Goal: Use online tool/utility: Utilize a website feature to perform a specific function

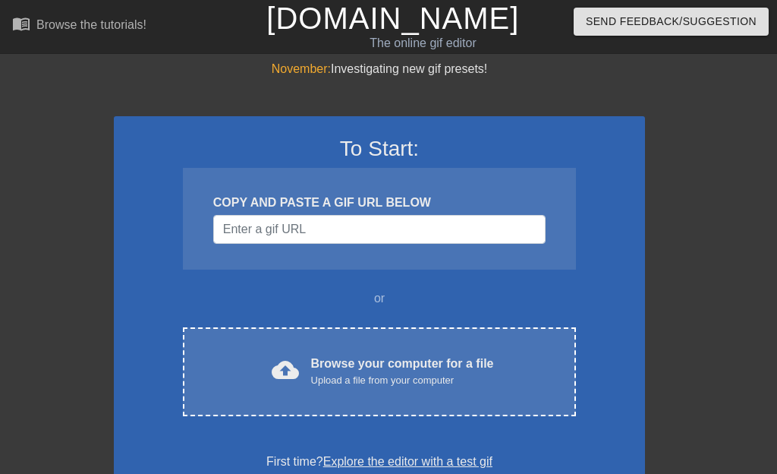
click at [405, 362] on div "Browse your computer for a file Upload a file from your computer" at bounding box center [402, 370] width 183 height 33
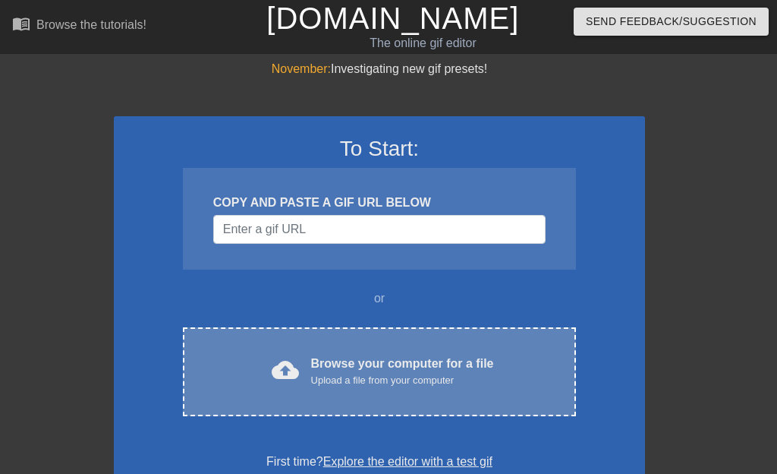
click at [370, 374] on div "Upload a file from your computer" at bounding box center [402, 380] width 183 height 15
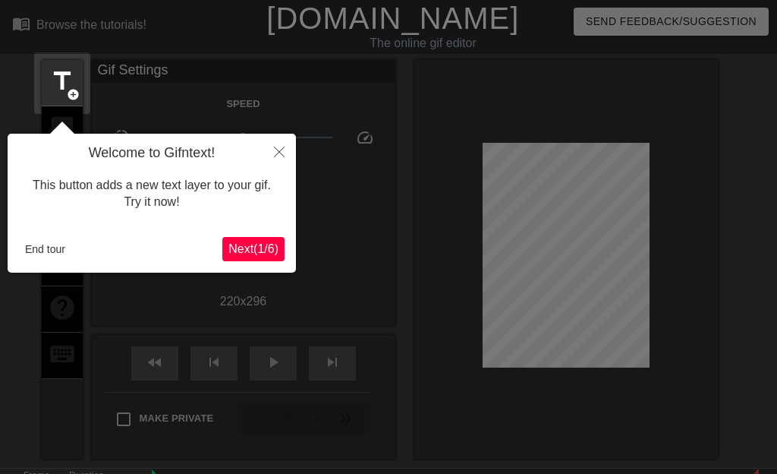
scroll to position [37, 0]
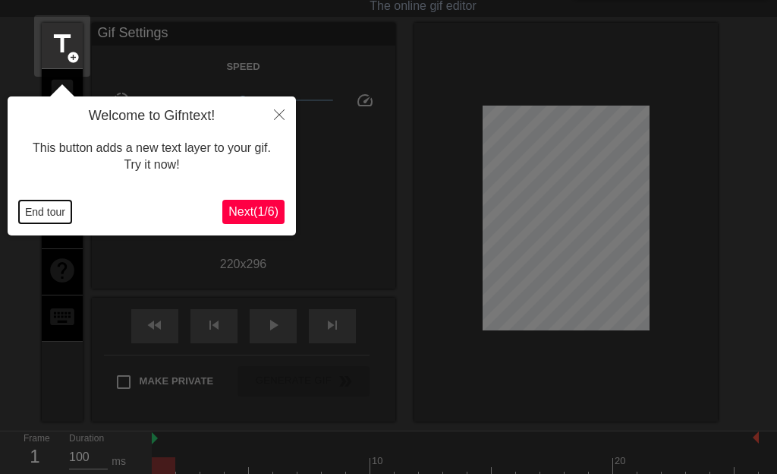
click at [40, 210] on button "End tour" at bounding box center [45, 211] width 52 height 23
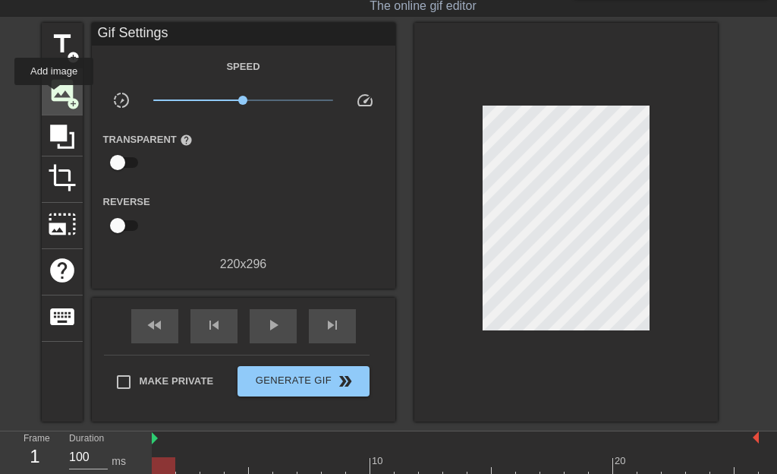
click at [57, 96] on span "image" at bounding box center [62, 90] width 29 height 29
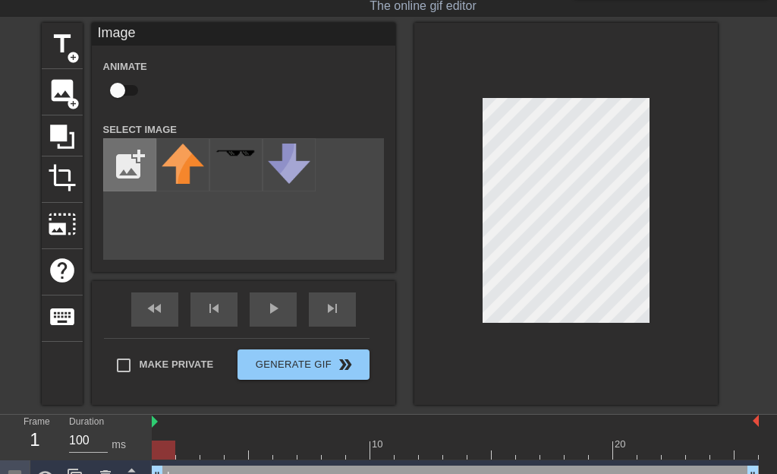
click at [125, 169] on input "file" at bounding box center [130, 165] width 52 height 52
type input "C:\fakepath\image(92).png"
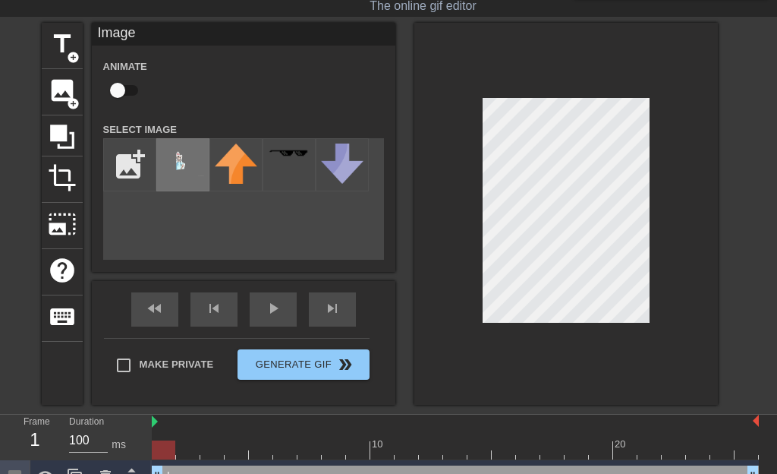
click at [181, 166] on img at bounding box center [183, 159] width 43 height 33
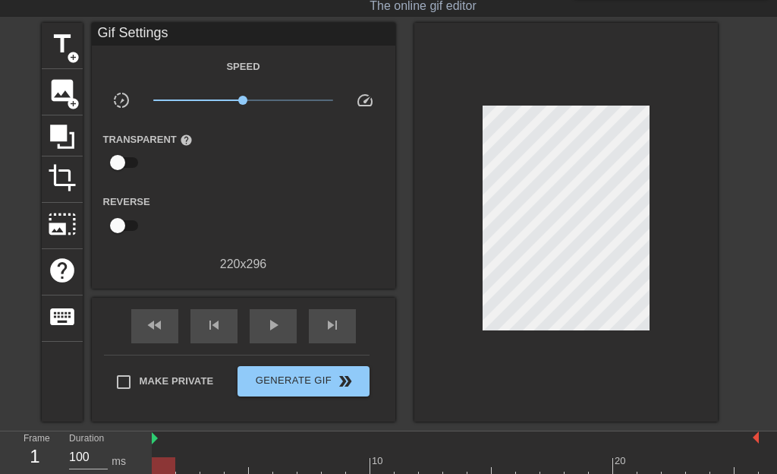
click at [673, 244] on div at bounding box center [566, 222] width 304 height 398
click at [58, 86] on span "image" at bounding box center [62, 90] width 29 height 29
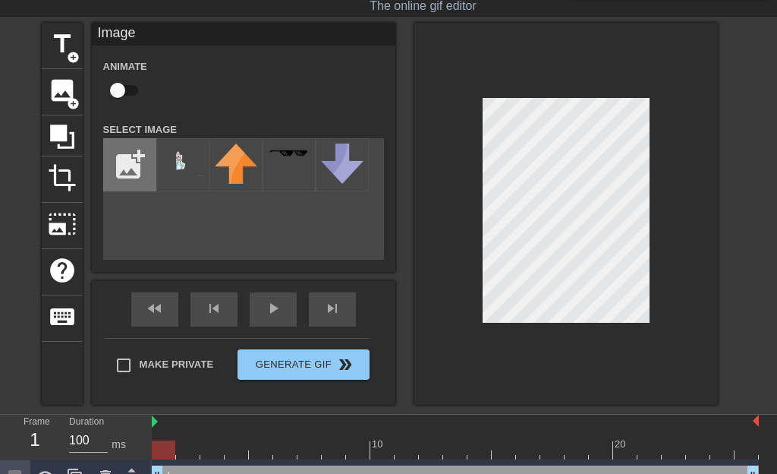
click at [128, 170] on input "file" at bounding box center [130, 165] width 52 height 52
type input "C:\fakepath\Screenshot [DATE] at 18-00-54 Instagram.png"
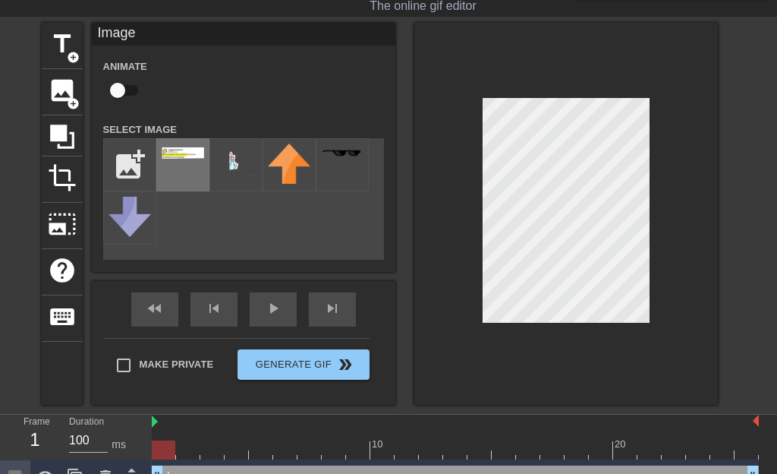
click at [177, 157] on img at bounding box center [183, 152] width 43 height 11
click at [482, 128] on div at bounding box center [566, 214] width 304 height 382
click at [650, 131] on div at bounding box center [566, 214] width 304 height 382
click at [742, 241] on div "title add_circle image add_circle crop photo_size_select_large help keyboard Im…" at bounding box center [388, 214] width 777 height 382
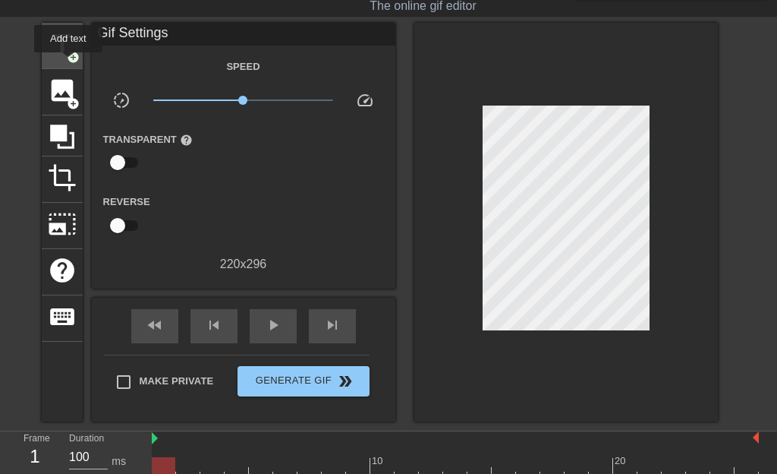
click at [71, 63] on span "add_circle" at bounding box center [73, 57] width 13 height 13
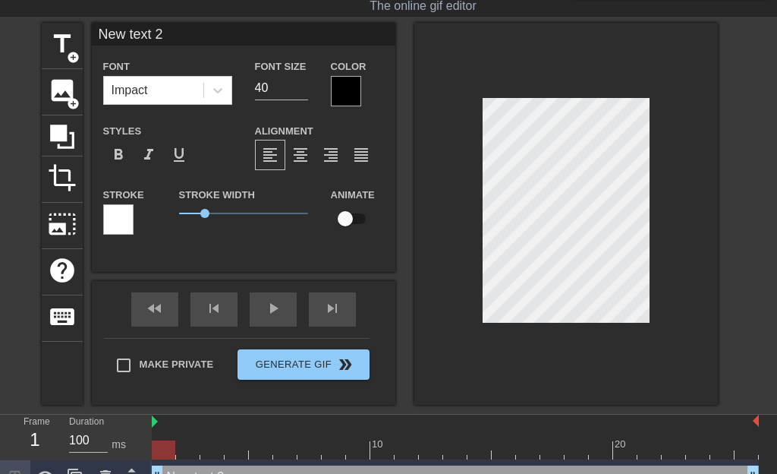
drag, startPoint x: 98, startPoint y: 33, endPoint x: 169, endPoint y: 36, distance: 71.4
click at [169, 36] on input "New text 2" at bounding box center [244, 34] width 304 height 23
paste input "बिहारी बीड़ी"
type input "बिहारी बीड़ी"
click at [299, 100] on input "27" at bounding box center [281, 88] width 53 height 24
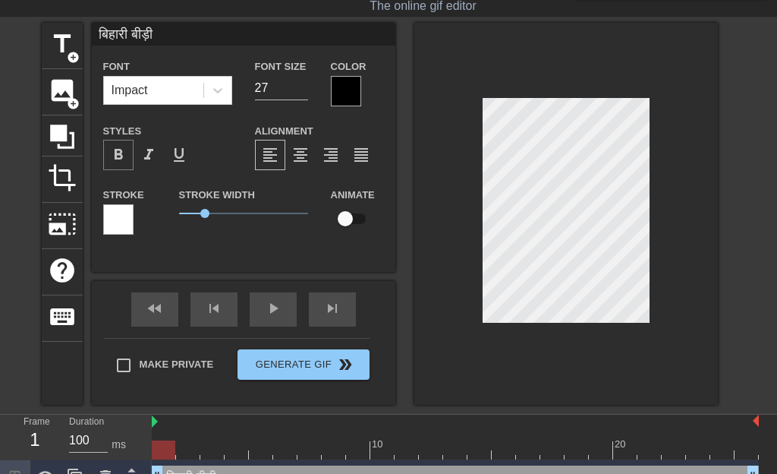
click at [114, 159] on span "format_bold" at bounding box center [118, 155] width 18 height 18
click at [304, 96] on input "28" at bounding box center [281, 88] width 53 height 24
click at [304, 96] on input "29" at bounding box center [281, 88] width 53 height 24
click at [304, 96] on input "30" at bounding box center [281, 88] width 53 height 24
click at [304, 96] on input "31" at bounding box center [281, 88] width 53 height 24
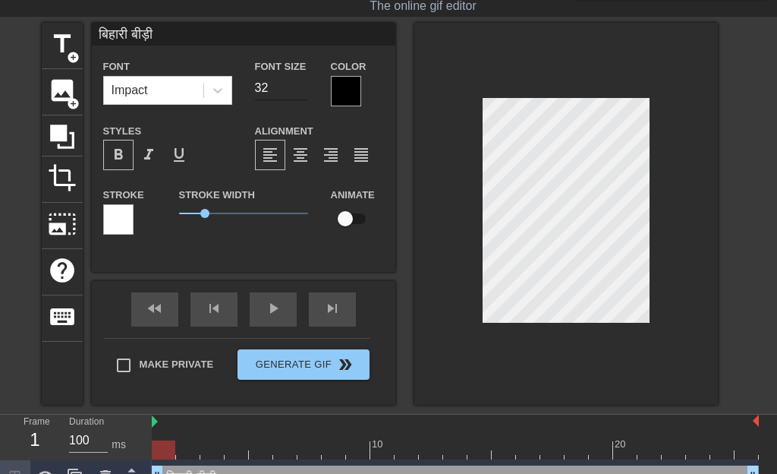
click at [304, 96] on input "32" at bounding box center [281, 88] width 53 height 24
type input "33"
click at [304, 96] on input "33" at bounding box center [281, 88] width 53 height 24
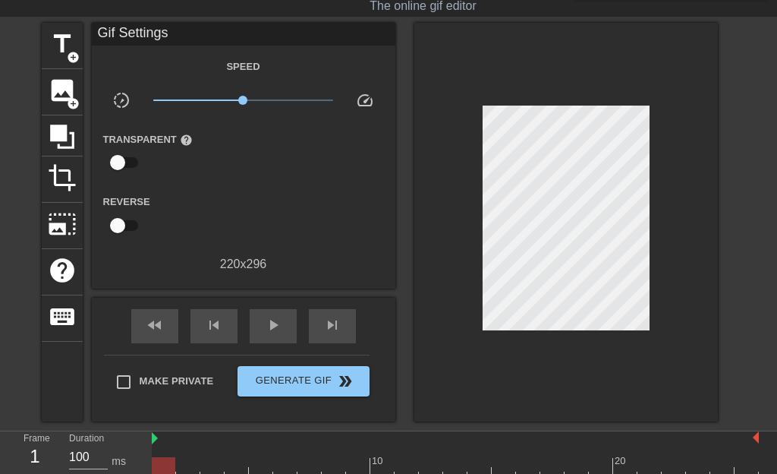
click at [462, 350] on div at bounding box center [566, 222] width 304 height 398
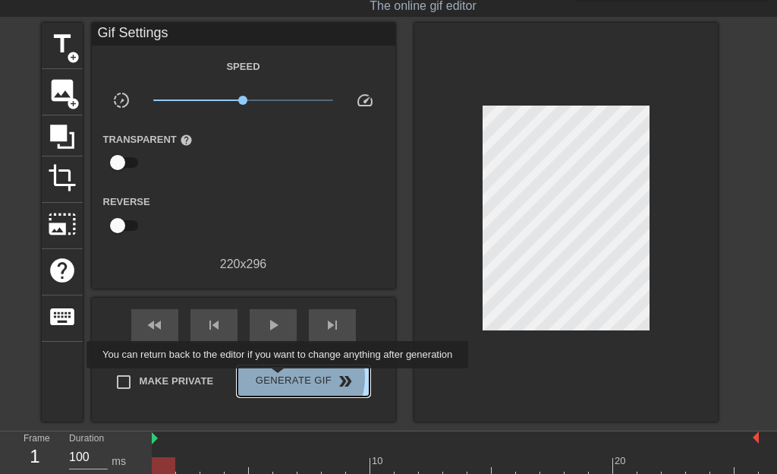
click at [301, 379] on span "Generate Gif double_arrow" at bounding box center [303, 381] width 119 height 18
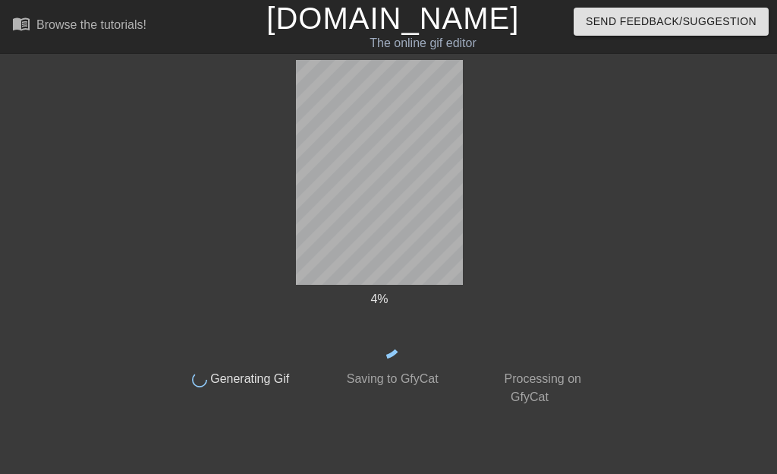
scroll to position [0, 0]
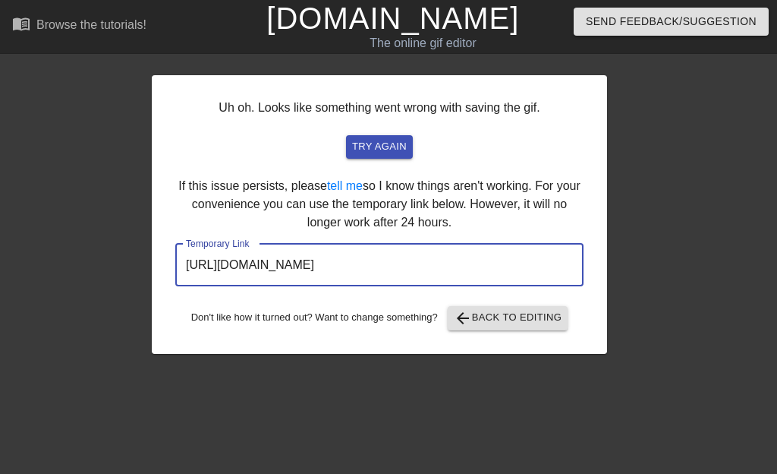
drag, startPoint x: 187, startPoint y: 263, endPoint x: 546, endPoint y: 268, distance: 359.0
click at [546, 268] on input "[URL][DOMAIN_NAME]" at bounding box center [379, 265] width 408 height 43
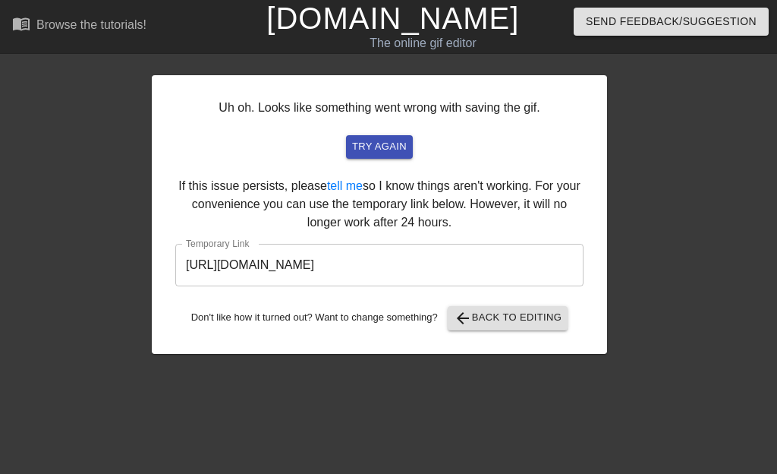
click at [644, 114] on div "Uh oh. Looks like something went wrong with saving the gif. try again If this i…" at bounding box center [388, 207] width 777 height 294
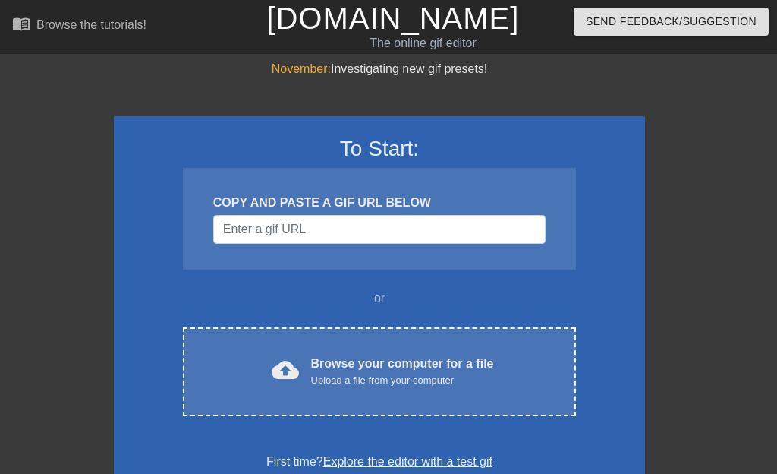
click at [383, 370] on div "Browse your computer for a file Upload a file from your computer" at bounding box center [402, 370] width 183 height 33
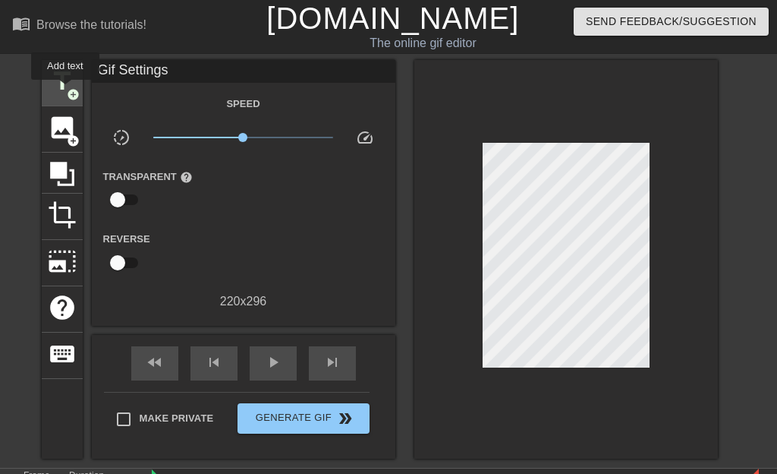
click at [68, 90] on span "add_circle" at bounding box center [73, 94] width 13 height 13
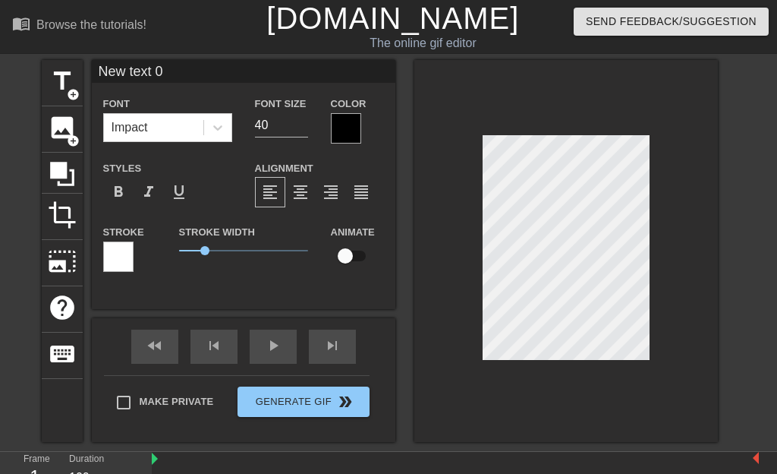
drag, startPoint x: 102, startPoint y: 75, endPoint x: 169, endPoint y: 75, distance: 67.6
click at [169, 75] on input "New text 0" at bounding box center [244, 71] width 304 height 23
paste input "#Bihar #BiharElections2025 #BiharSIR2025 #बिहारीबीड़ी #BihariBidi : #देशद्रोही …"
drag, startPoint x: 395, startPoint y: 74, endPoint x: 92, endPoint y: 71, distance: 302.9
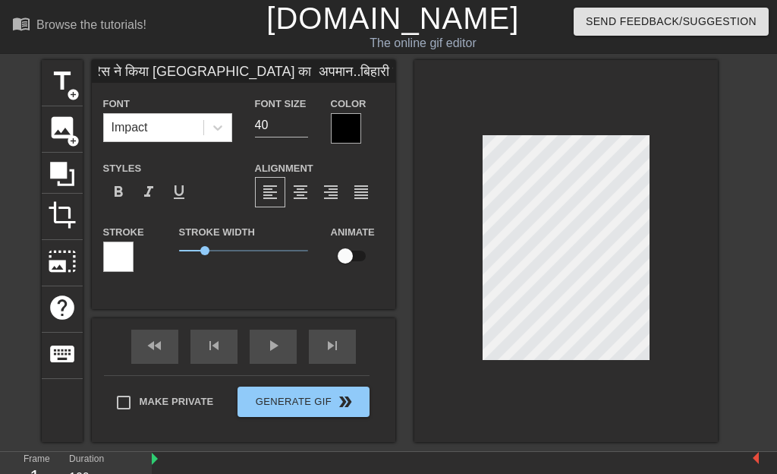
click at [92, 71] on input "#Bihar #BiharElections2025 #BiharSIR2025 #बिहारीबीड़ी #BihariBidi : #देशद्रोही …" at bounding box center [244, 71] width 304 height 23
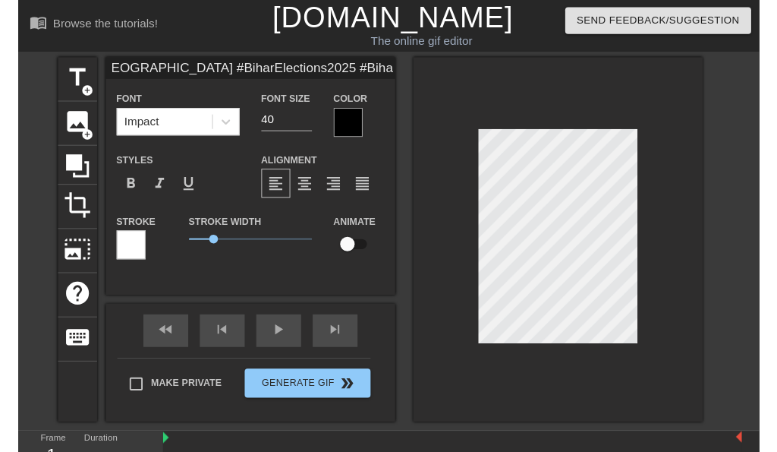
scroll to position [0, 0]
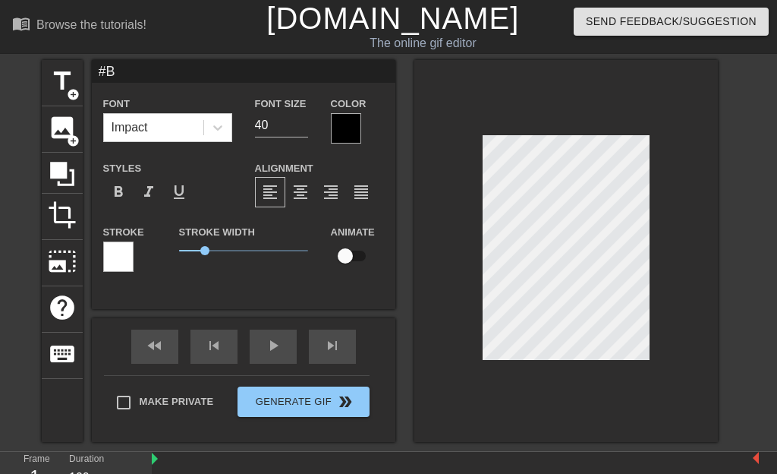
type input "#"
paste input "“Item Number”"
type input "“Item Number”"
type input "23"
click at [301, 137] on input "23" at bounding box center [281, 125] width 53 height 24
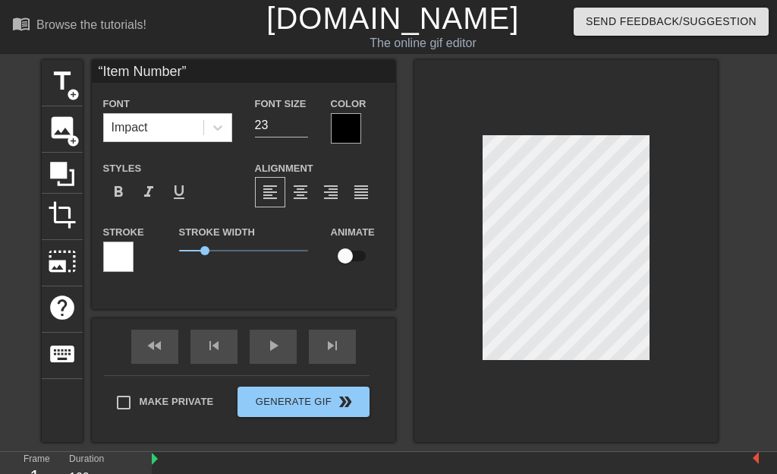
type input "“Item Number”"
click at [112, 189] on div "format_bold" at bounding box center [118, 192] width 30 height 30
click at [672, 329] on div at bounding box center [566, 251] width 304 height 382
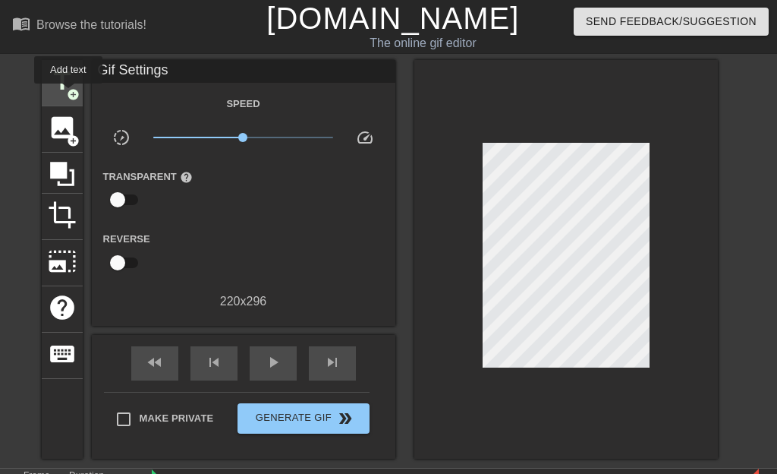
click at [71, 94] on span "add_circle" at bounding box center [73, 94] width 13 height 13
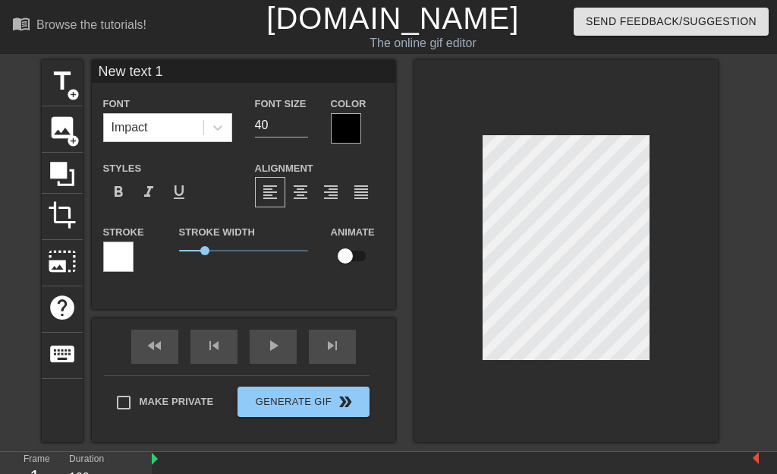
drag, startPoint x: 99, startPoint y: 74, endPoint x: 182, endPoint y: 76, distance: 82.8
click at [182, 76] on input "New text 1" at bounding box center [244, 71] width 304 height 23
type input "#LOP"
click at [305, 137] on input "39" at bounding box center [281, 125] width 53 height 24
click at [305, 137] on input "38" at bounding box center [281, 125] width 53 height 24
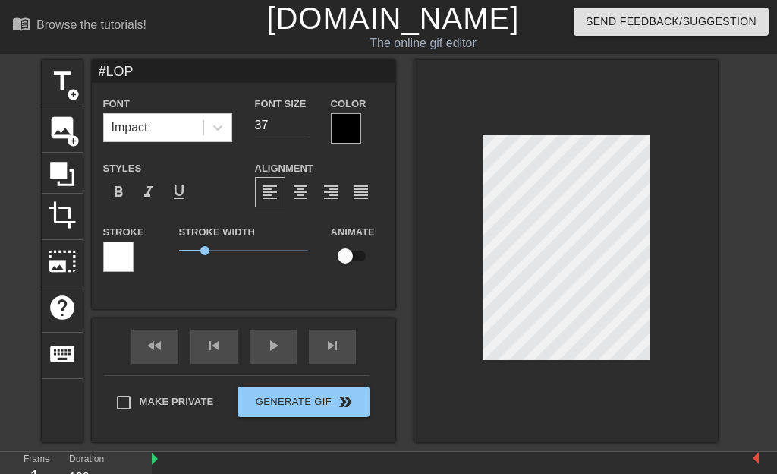
click at [305, 137] on input "37" at bounding box center [281, 125] width 53 height 24
click at [305, 137] on input "36" at bounding box center [281, 125] width 53 height 24
click at [305, 137] on input "35" at bounding box center [281, 125] width 53 height 24
type input "34"
click at [305, 137] on input "34" at bounding box center [281, 125] width 53 height 24
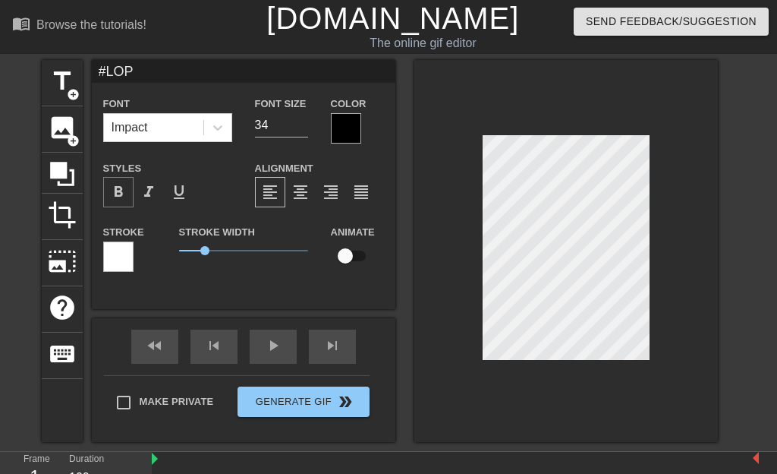
click at [124, 201] on span "format_bold" at bounding box center [118, 192] width 18 height 18
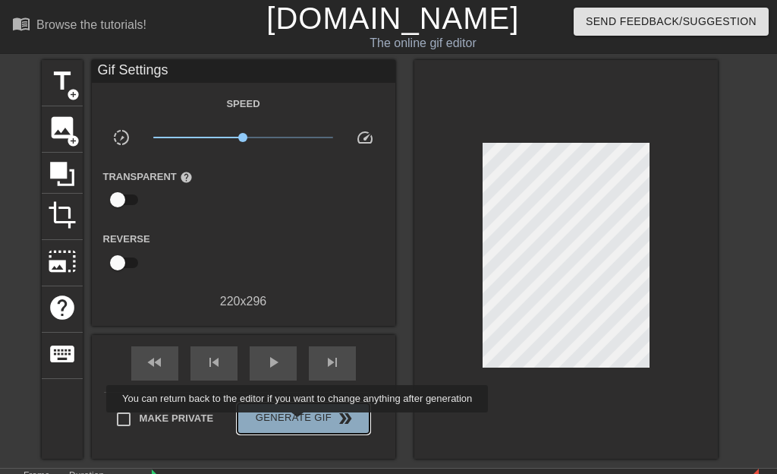
click at [320, 423] on span "Generate Gif double_arrow" at bounding box center [303, 418] width 119 height 18
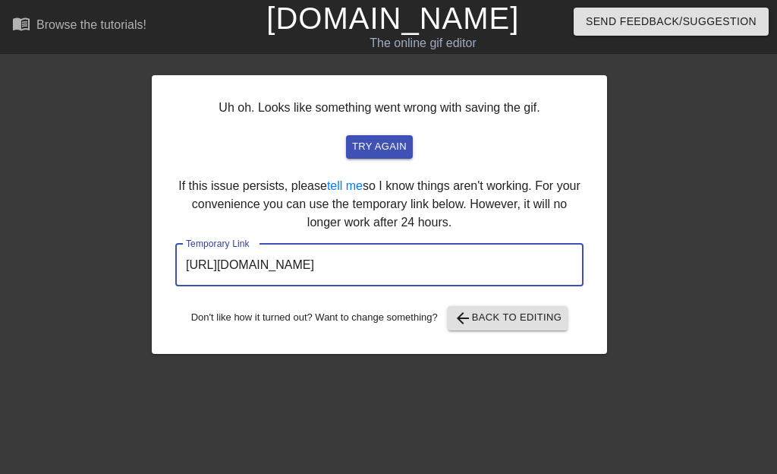
drag, startPoint x: 184, startPoint y: 266, endPoint x: 533, endPoint y: 291, distance: 349.2
click at [533, 291] on div "Uh oh. Looks like something went wrong with saving the gif. try again If this i…" at bounding box center [379, 214] width 455 height 279
drag, startPoint x: 470, startPoint y: 261, endPoint x: 561, endPoint y: 351, distance: 128.3
drag, startPoint x: 538, startPoint y: 267, endPoint x: 184, endPoint y: 263, distance: 354.5
click at [184, 263] on input "https://www.gifntext.com/temp_generations/vCqjBLyG.gif" at bounding box center [379, 265] width 408 height 43
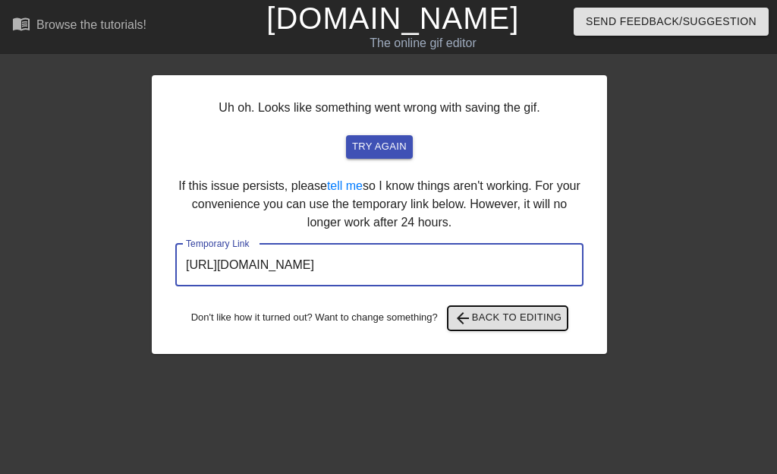
click at [454, 327] on span "arrow_back Back to Editing" at bounding box center [508, 318] width 109 height 18
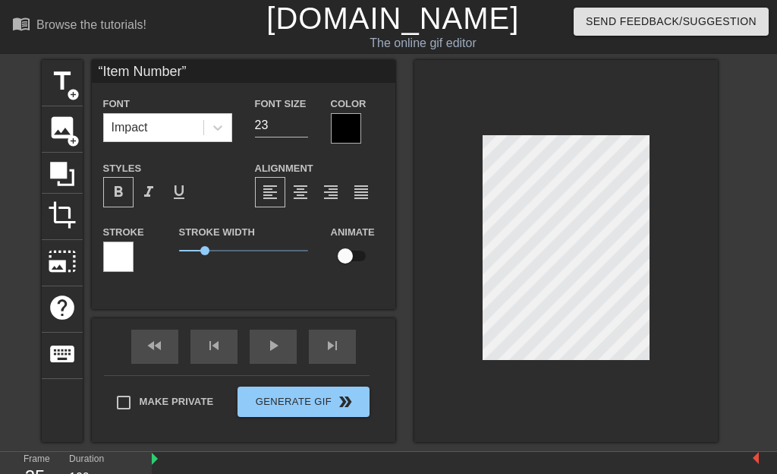
click at [528, 361] on div at bounding box center [566, 251] width 304 height 382
click at [194, 71] on input "“Item Number”" at bounding box center [244, 71] width 304 height 23
click at [96, 70] on input "“Item Number 1”" at bounding box center [244, 71] width 304 height 23
type input "“Item Number 1”"
type input "22"
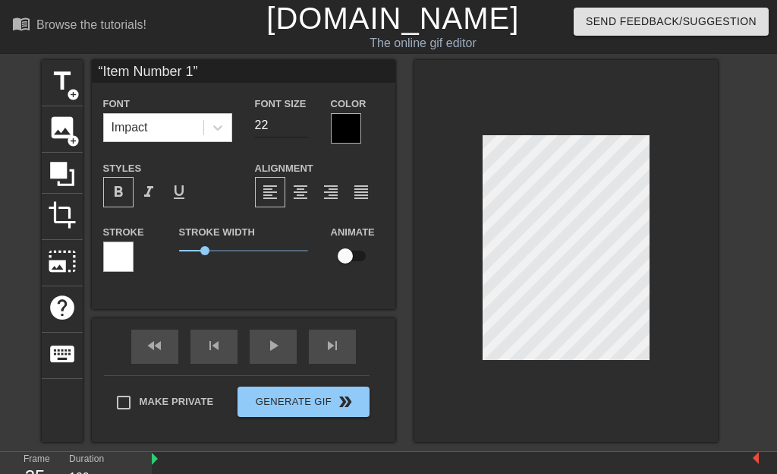
click at [299, 137] on input "22" at bounding box center [281, 125] width 53 height 24
type input "#LOP"
click at [305, 137] on input "32" at bounding box center [281, 125] width 53 height 24
click at [305, 137] on input "31" at bounding box center [281, 125] width 53 height 24
click at [305, 137] on input "30" at bounding box center [281, 125] width 53 height 24
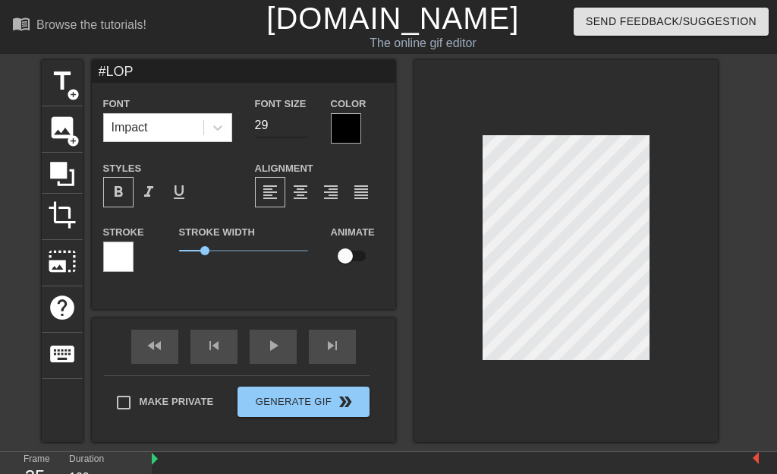
click at [305, 137] on input "29" at bounding box center [281, 125] width 53 height 24
click at [305, 137] on input "28" at bounding box center [281, 125] width 53 height 24
type input "27"
click at [305, 137] on input "27" at bounding box center [281, 125] width 53 height 24
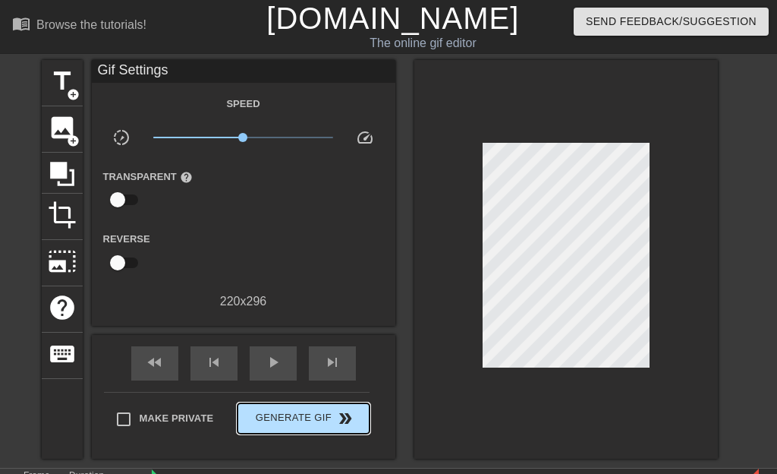
click at [322, 402] on div "Make Private Generate Gif double_arrow" at bounding box center [237, 422] width 266 height 60
click at [307, 401] on div "Make Private Generate Gif double_arrow" at bounding box center [237, 422] width 266 height 60
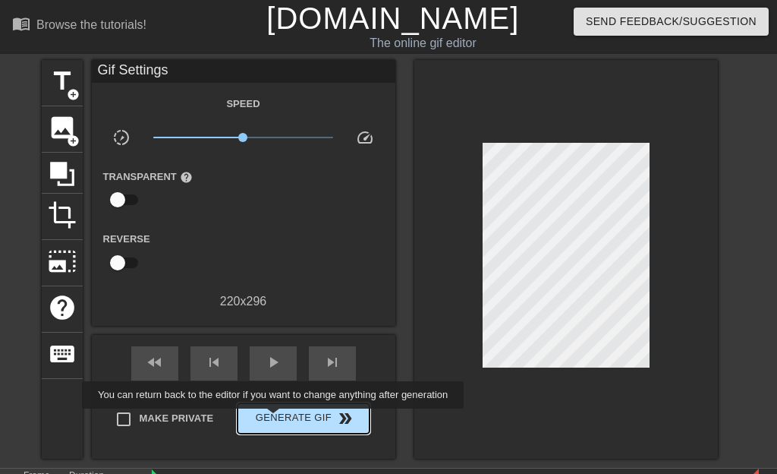
click at [296, 419] on span "Generate Gif double_arrow" at bounding box center [303, 418] width 119 height 18
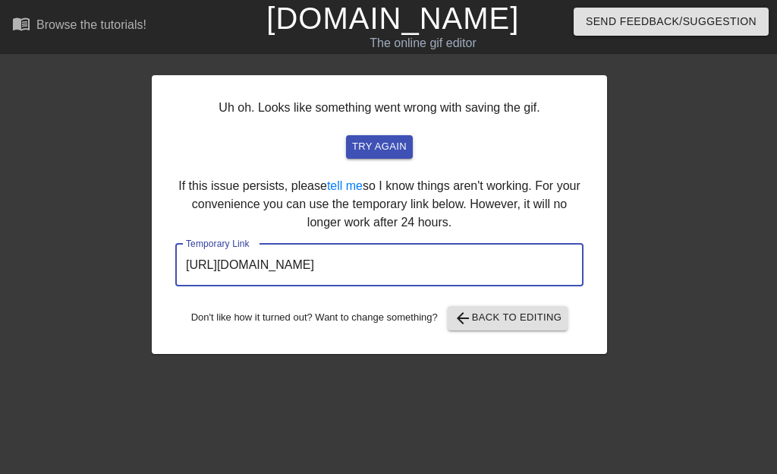
drag, startPoint x: 187, startPoint y: 264, endPoint x: 541, endPoint y: 267, distance: 353.7
click at [541, 267] on input "https://www.gifntext.com/temp_generations/Q38UiHCQ.gif" at bounding box center [379, 265] width 408 height 43
